Goal: Task Accomplishment & Management: Manage account settings

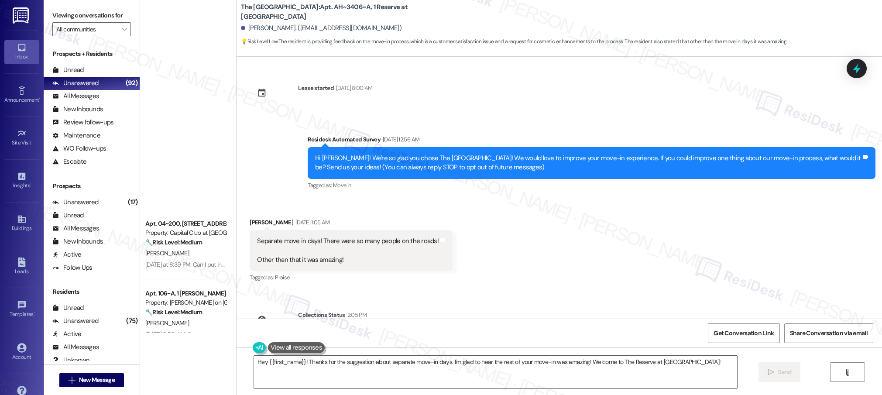
scroll to position [52, 0]
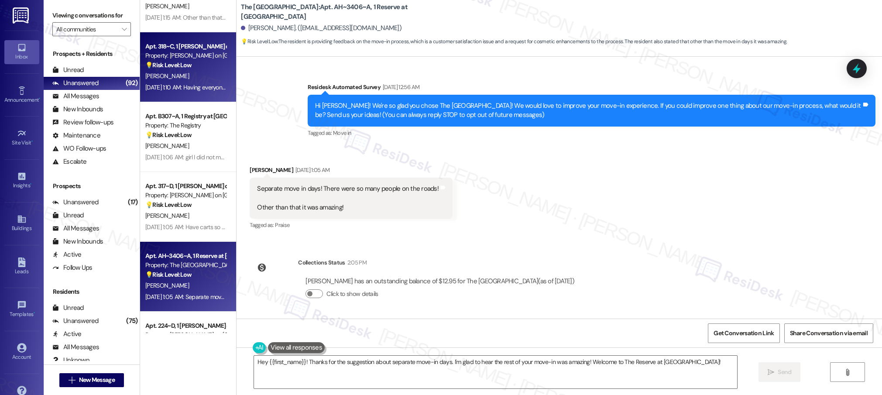
click at [174, 58] on div "Property: [PERSON_NAME] on [GEOGRAPHIC_DATA]" at bounding box center [185, 55] width 81 height 9
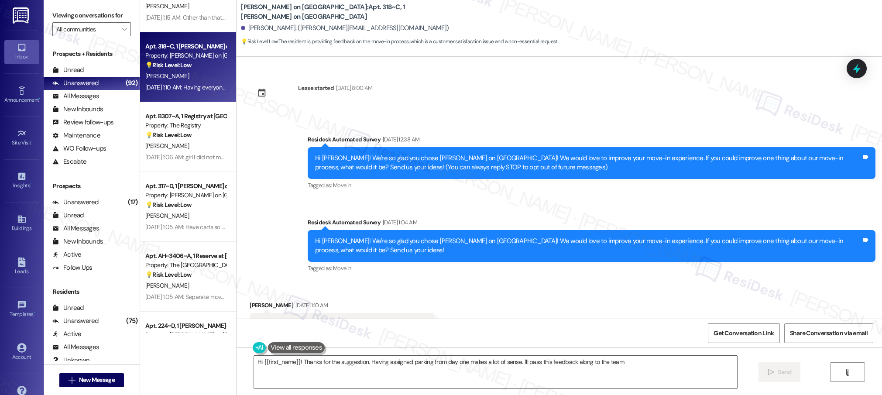
type textarea "Hi {{first_name}}! Thanks for the suggestion. Having assigned parking from day …"
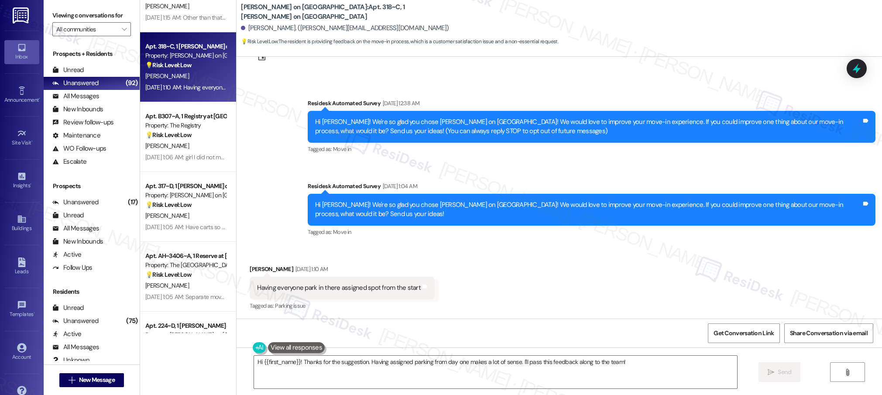
scroll to position [21, 0]
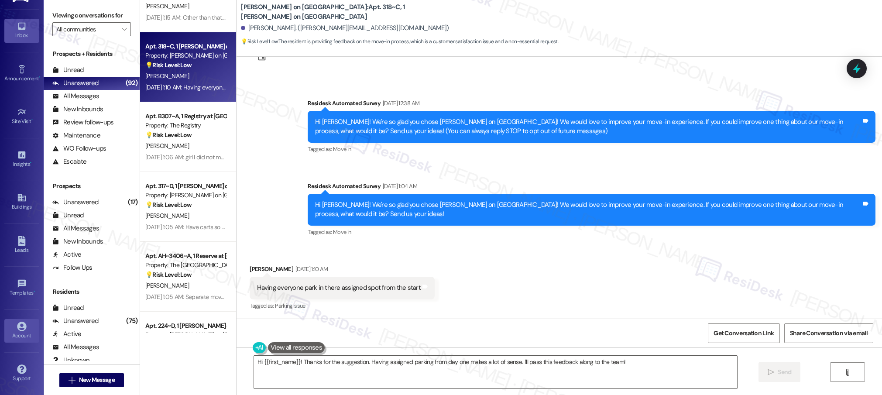
click at [21, 324] on icon at bounding box center [22, 327] width 10 height 10
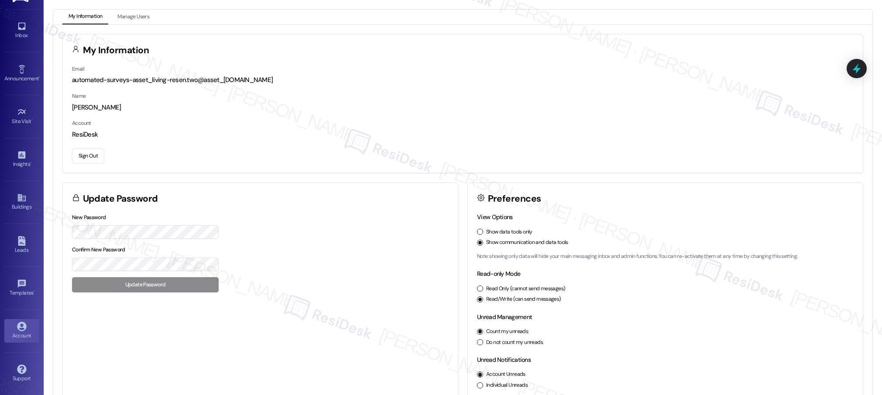
click at [89, 156] on button "Sign Out" at bounding box center [88, 155] width 32 height 15
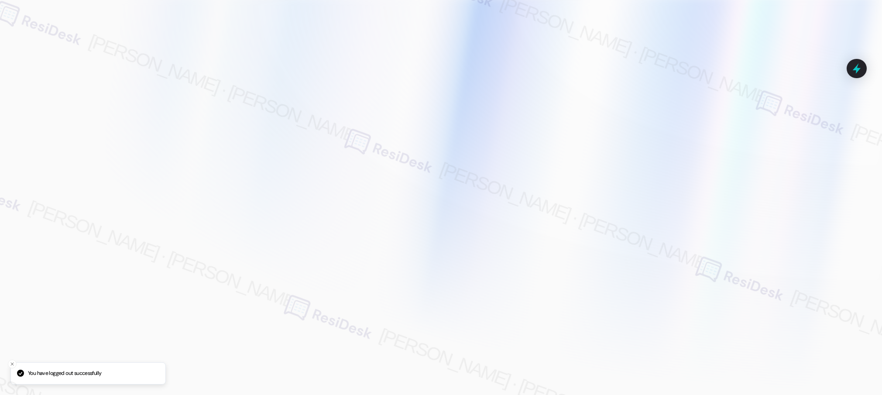
type input "[EMAIL_ADDRESS][PERSON_NAME][PERSON_NAME][PERSON_NAME][DOMAIN_NAME]"
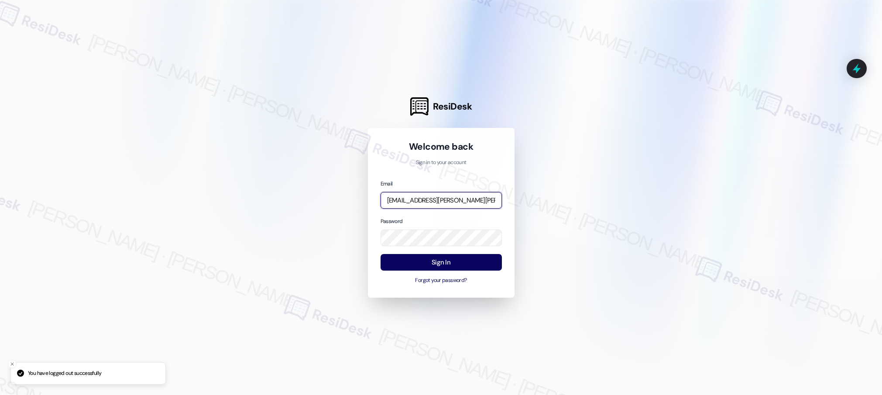
click at [433, 202] on input "[EMAIL_ADDRESS][PERSON_NAME][PERSON_NAME][PERSON_NAME][DOMAIN_NAME]" at bounding box center [440, 200] width 121 height 17
click at [0, 394] on com-1password-button at bounding box center [0, 395] width 0 height 0
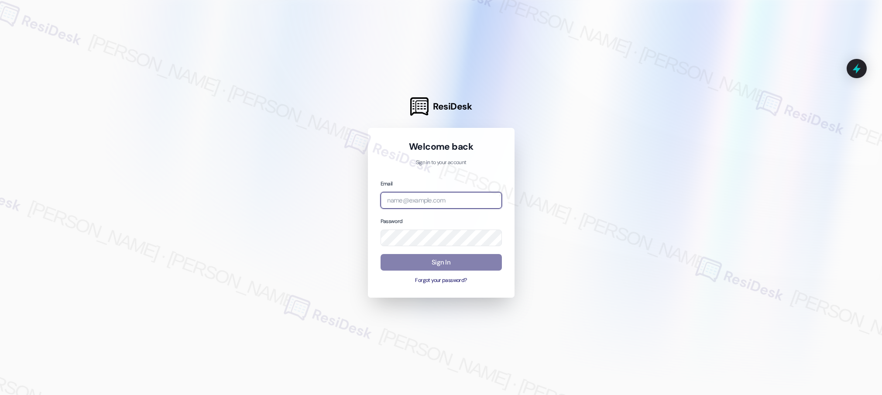
click at [442, 205] on input "email" at bounding box center [440, 200] width 121 height 17
click at [442, 202] on input "email" at bounding box center [440, 200] width 121 height 17
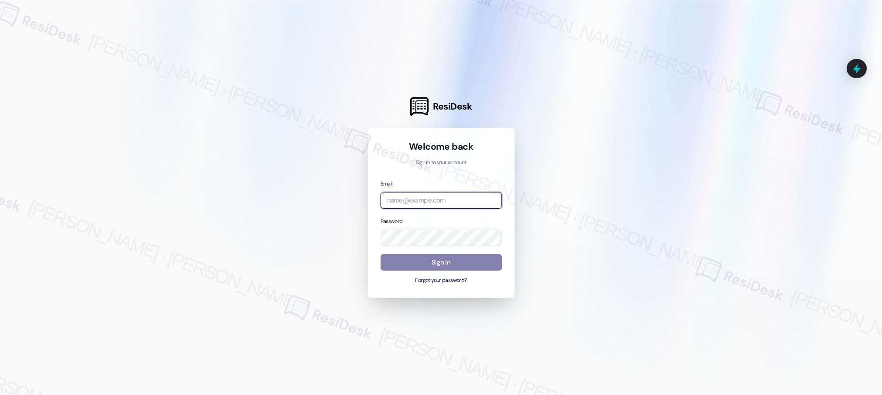
drag, startPoint x: 442, startPoint y: 202, endPoint x: 579, endPoint y: 160, distance: 143.4
click at [443, 202] on input "email" at bounding box center [440, 200] width 121 height 17
click at [589, 158] on div at bounding box center [441, 197] width 882 height 395
click at [451, 202] on input "email" at bounding box center [440, 200] width 121 height 17
type input "[EMAIL_ADDRESS][PERSON_NAME][PERSON_NAME][PERSON_NAME][DOMAIN_NAME]"
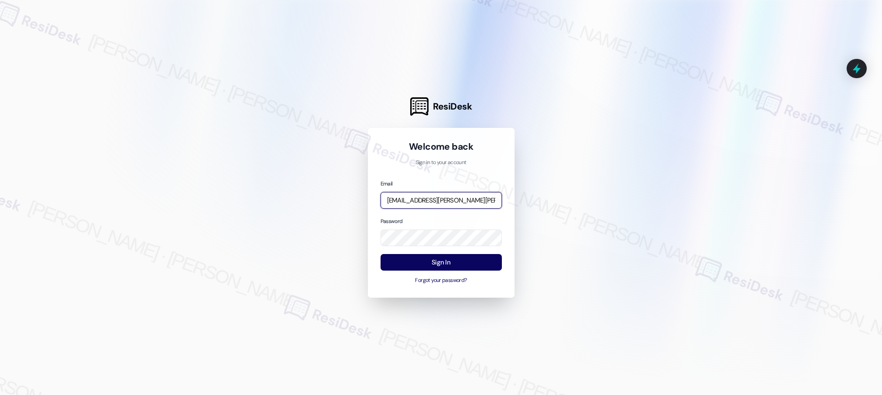
click at [451, 202] on input "[EMAIL_ADDRESS][PERSON_NAME][PERSON_NAME][PERSON_NAME][DOMAIN_NAME]" at bounding box center [440, 200] width 121 height 17
type input "[EMAIL_ADDRESS][PERSON_NAME][PERSON_NAME][DOMAIN_NAME]"
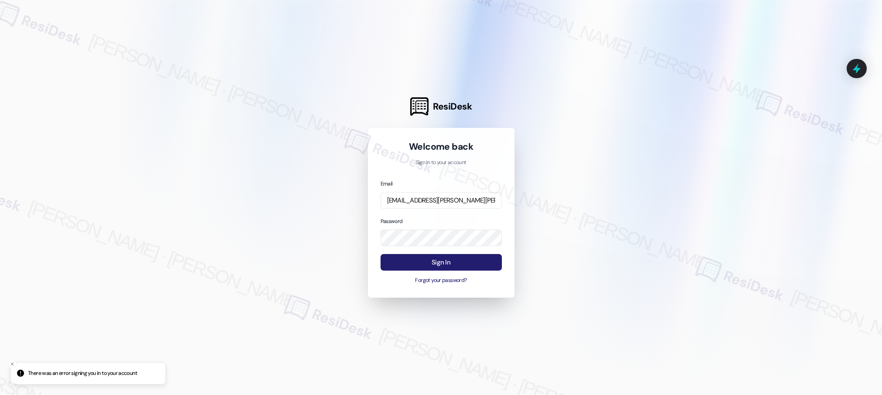
click at [445, 264] on button "Sign In" at bounding box center [440, 262] width 121 height 17
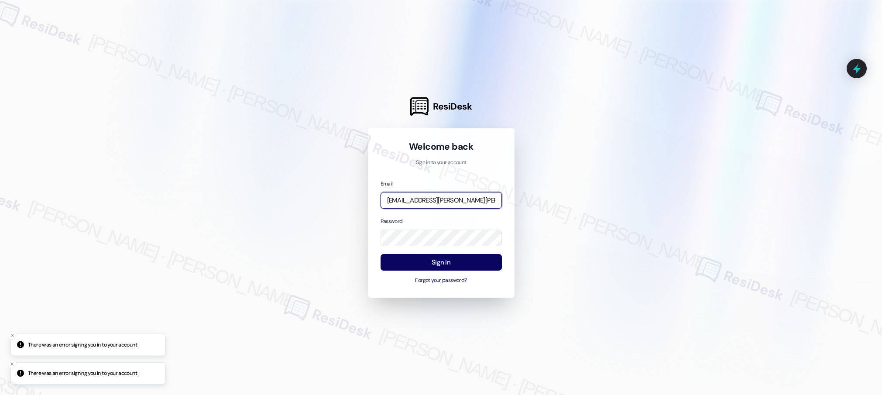
click at [462, 199] on input "[EMAIL_ADDRESS][PERSON_NAME][PERSON_NAME][DOMAIN_NAME]" at bounding box center [440, 200] width 121 height 17
click at [0, 394] on com-1password-button at bounding box center [0, 395] width 0 height 0
